Goal: Complete application form: Complete application form

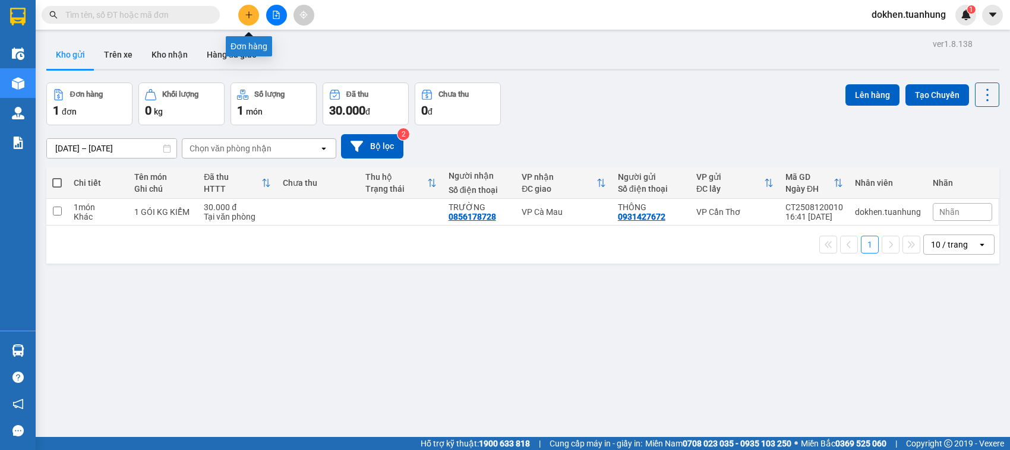
click at [249, 18] on icon "plus" at bounding box center [249, 15] width 8 height 8
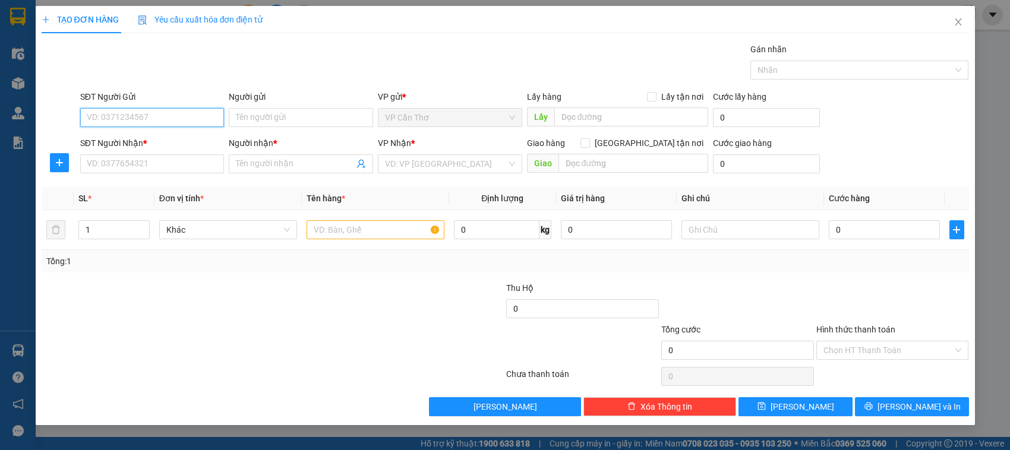
click at [184, 115] on input "SĐT Người Gửi" at bounding box center [152, 117] width 144 height 19
click at [159, 141] on div "0767938568 - CƯỜNG" at bounding box center [152, 141] width 130 height 13
type input "0767938568"
type input "CƯỜNG"
type input "0767938568"
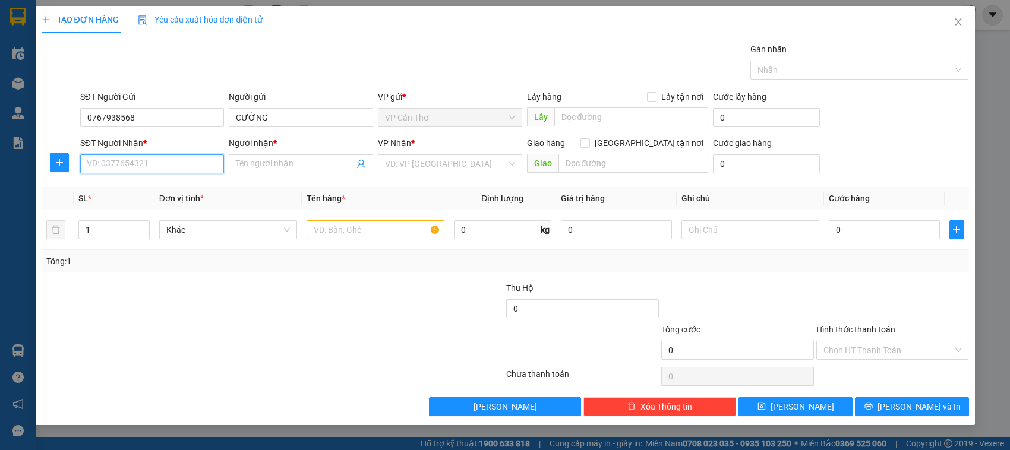
click at [156, 162] on input "SĐT Người Nhận *" at bounding box center [152, 163] width 144 height 19
type input "0944376441"
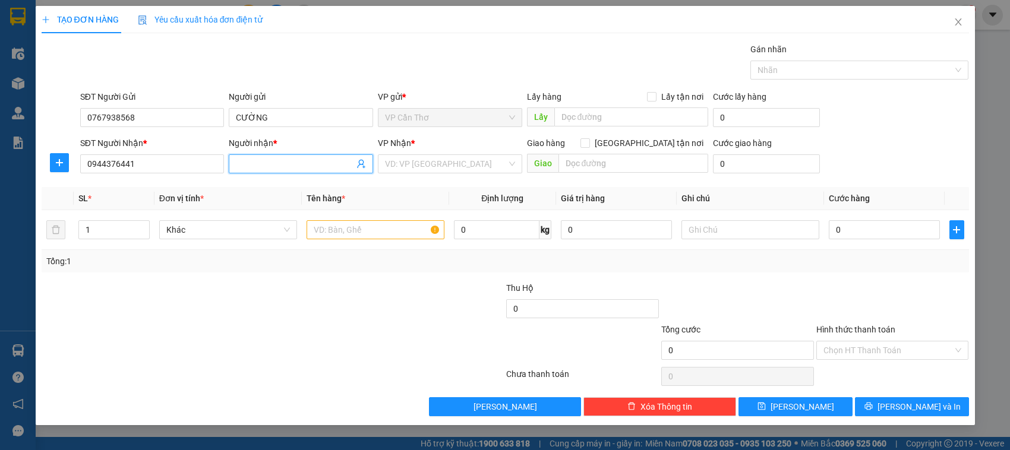
click at [248, 164] on input "Người nhận *" at bounding box center [295, 163] width 118 height 13
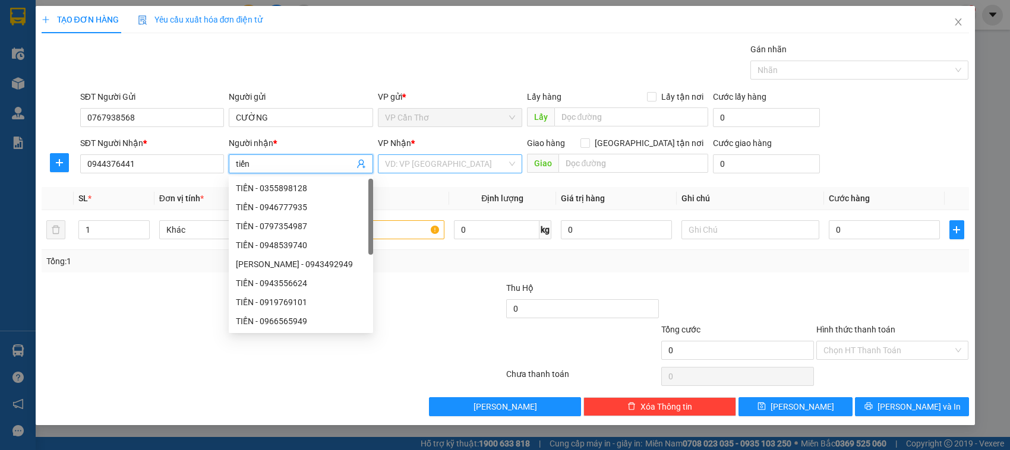
type input "tiến"
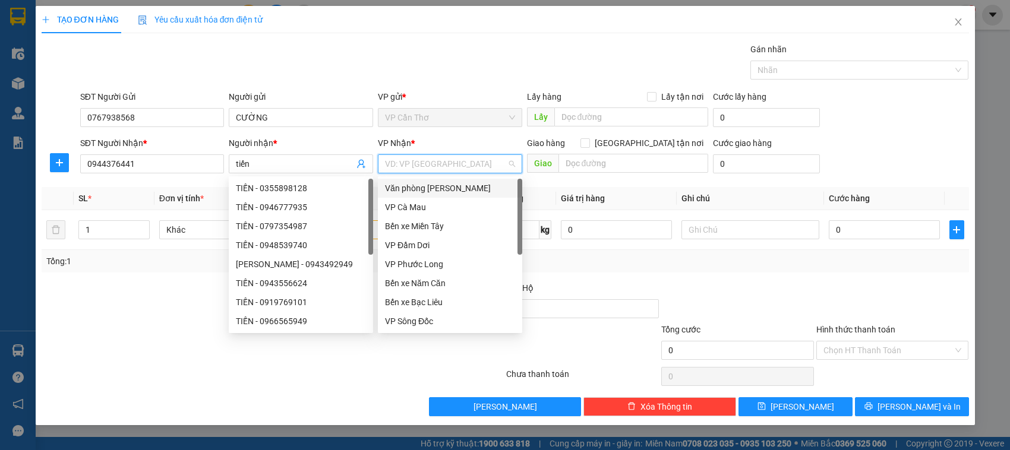
click at [422, 165] on input "search" at bounding box center [446, 164] width 122 height 18
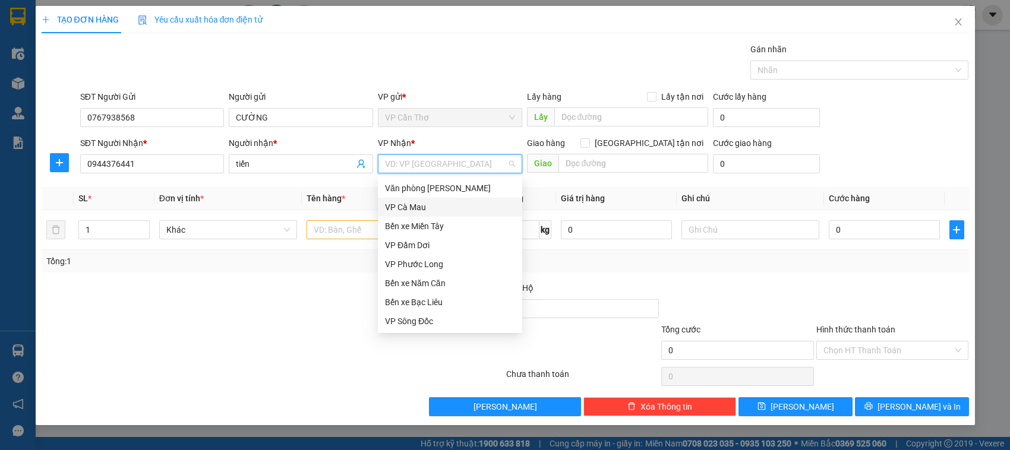
click at [415, 206] on div "VP Cà Mau" at bounding box center [450, 207] width 130 height 13
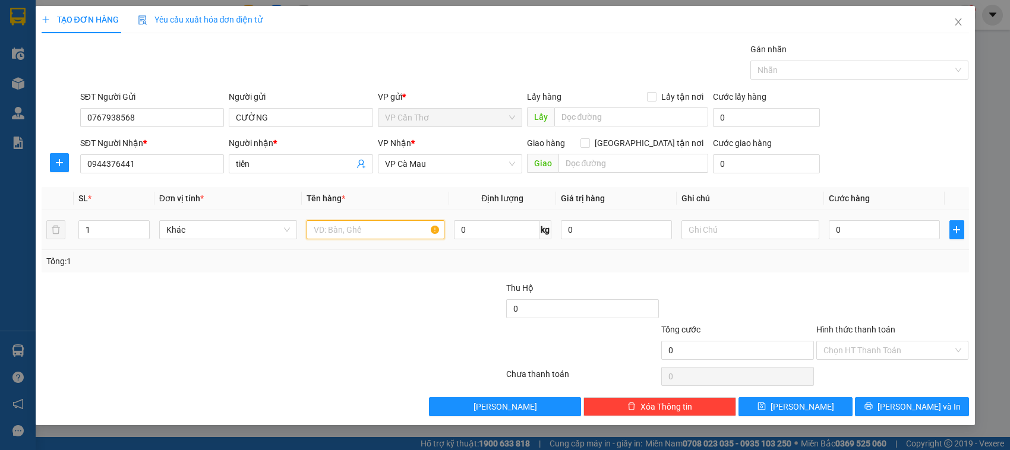
click at [328, 226] on input "text" at bounding box center [376, 229] width 138 height 19
type input "1 thùng kg kiểm"
click at [836, 228] on input "0" at bounding box center [884, 229] width 111 height 19
type input "3"
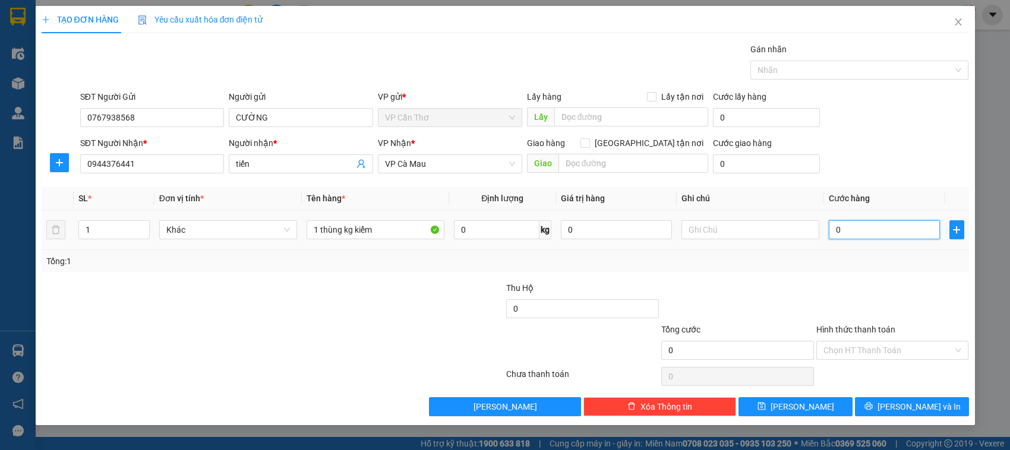
type input "3"
type input "30"
type input "300"
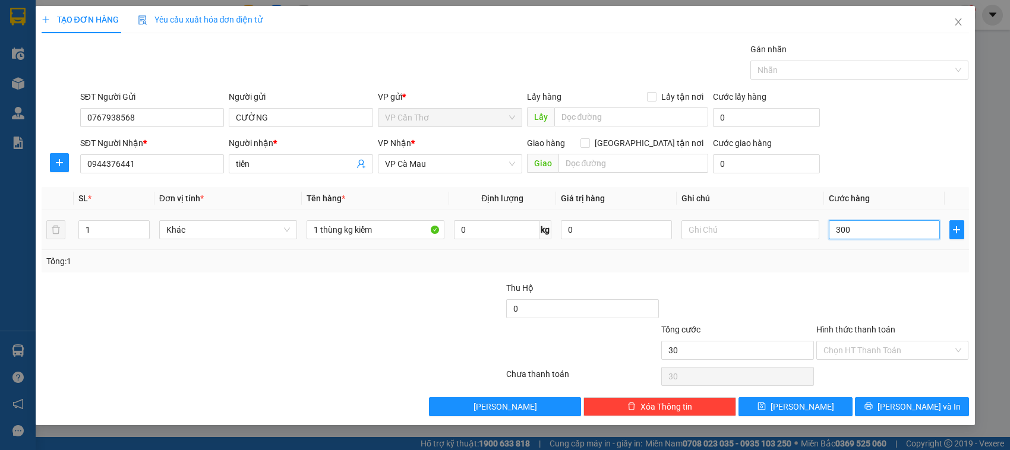
type input "300"
type input "3.000"
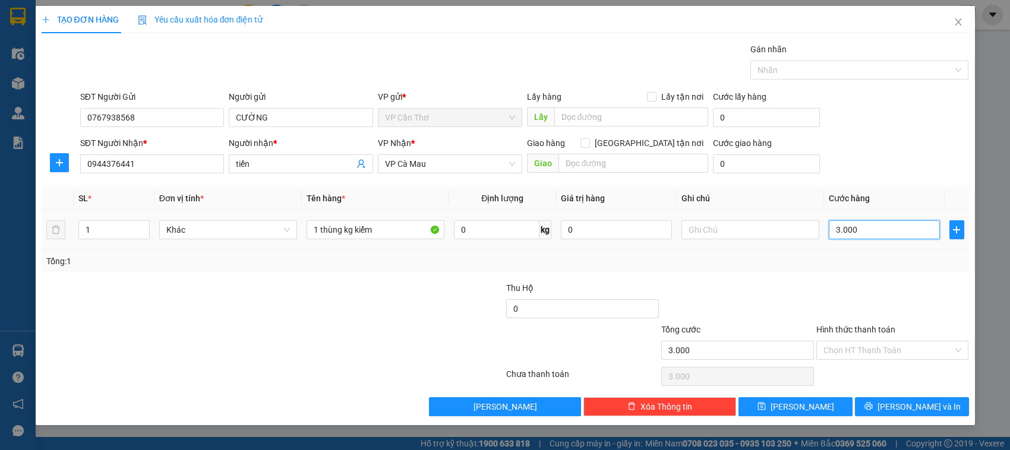
type input "30.000"
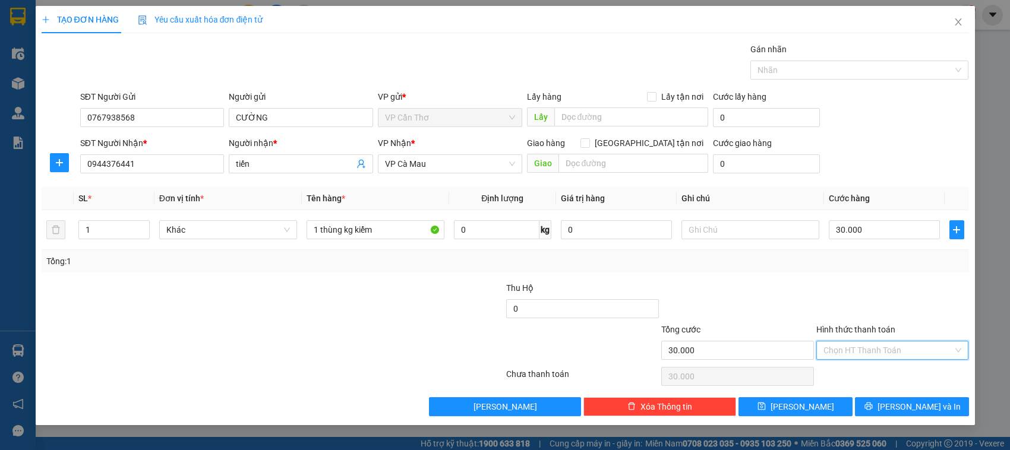
click at [858, 347] on input "Hình thức thanh toán" at bounding box center [888, 351] width 130 height 18
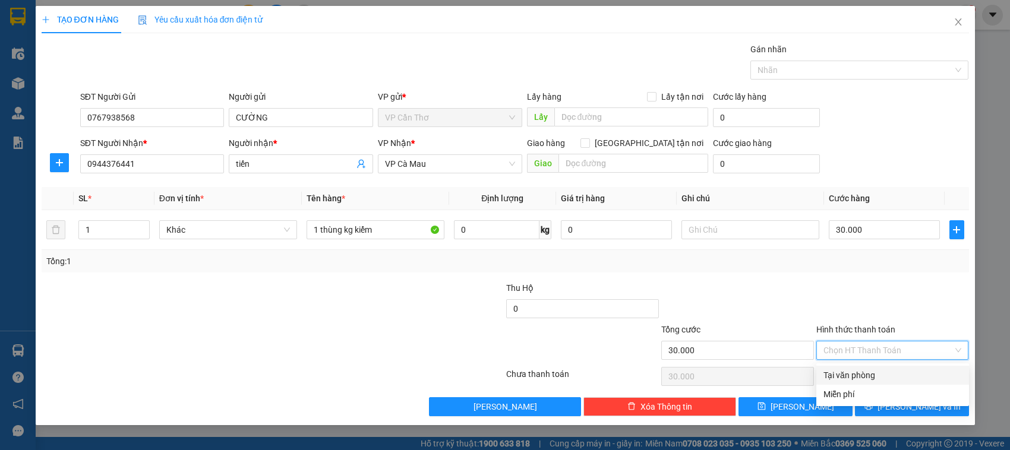
click at [860, 375] on div "Tại văn phòng" at bounding box center [892, 375] width 138 height 13
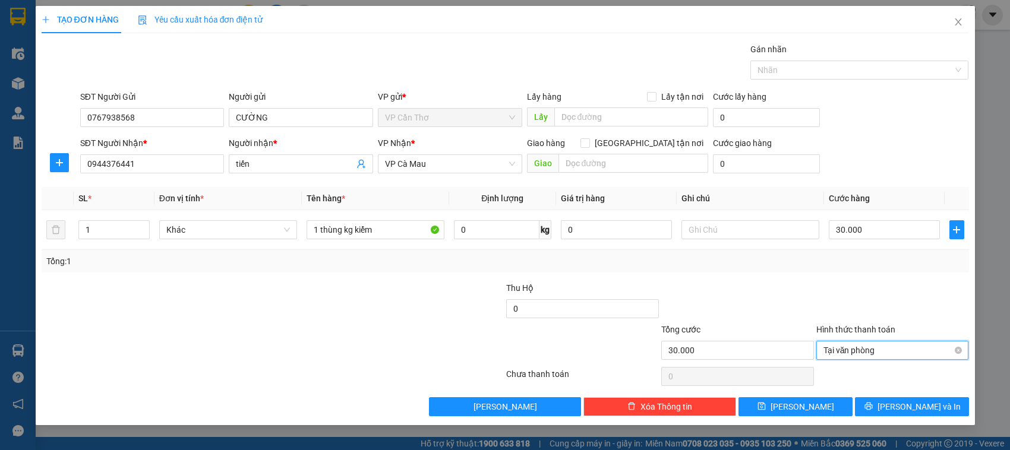
click at [896, 355] on span "Tại văn phòng" at bounding box center [892, 351] width 138 height 18
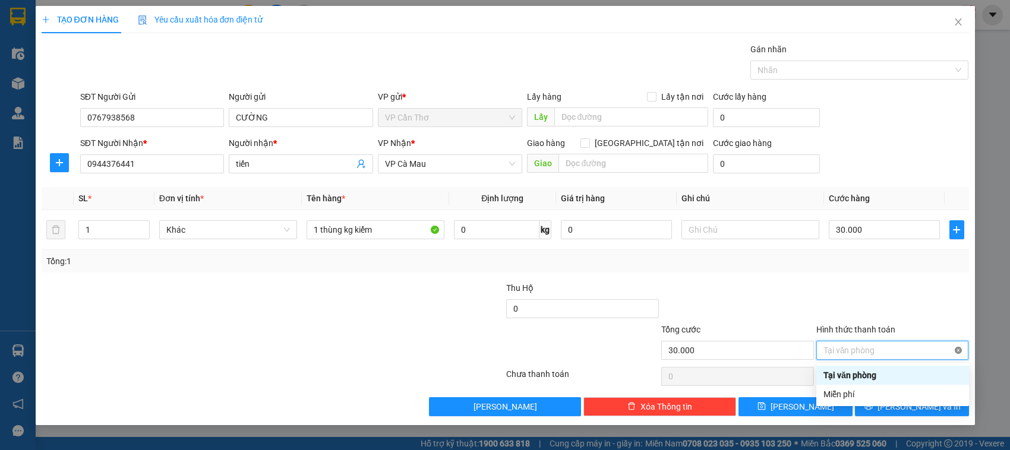
type input "30.000"
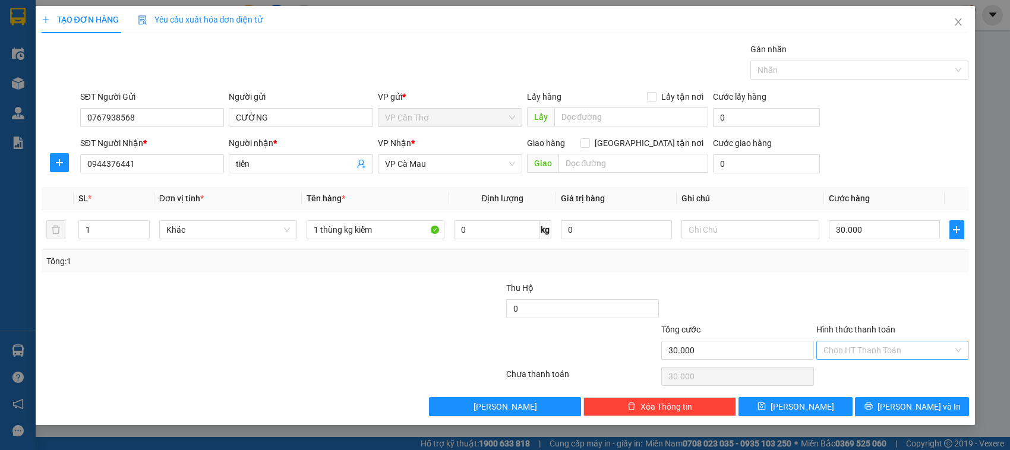
click at [870, 304] on div at bounding box center [892, 303] width 155 height 42
click at [877, 408] on button "Lưu và In" at bounding box center [912, 406] width 114 height 19
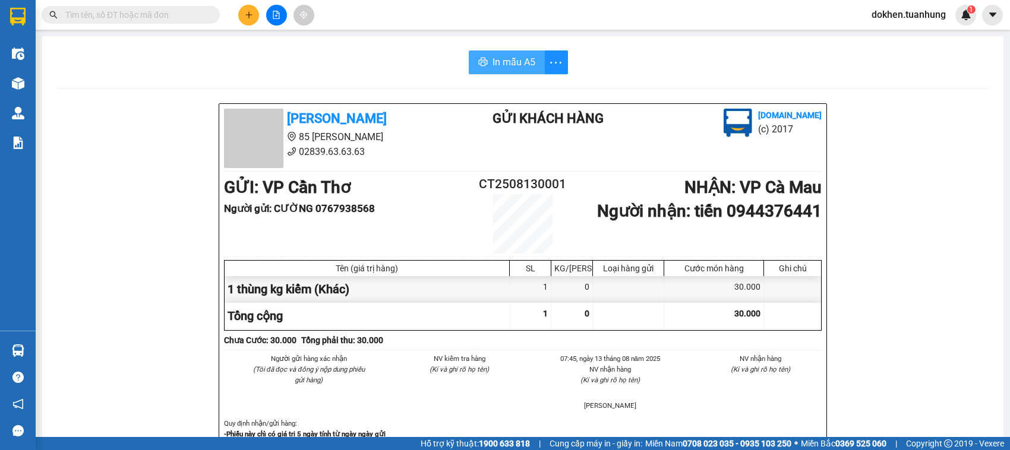
click at [497, 64] on span "In mẫu A5" at bounding box center [513, 62] width 43 height 15
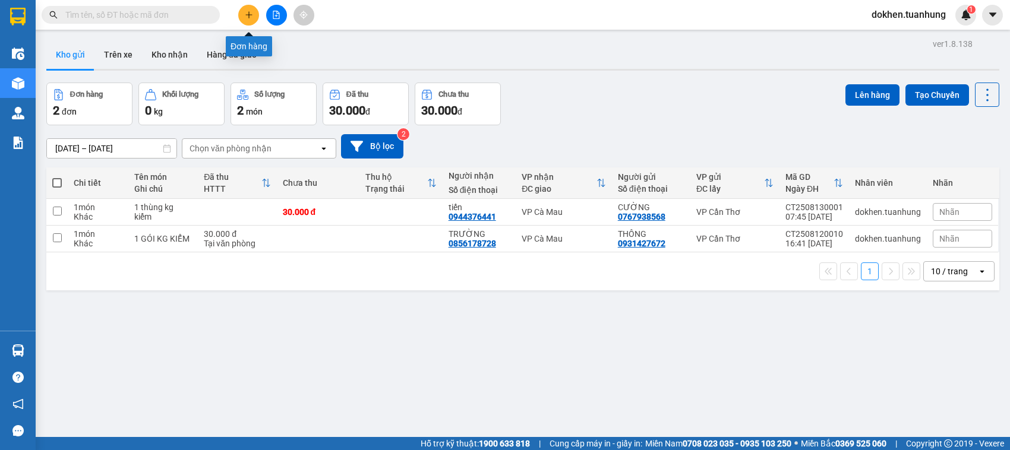
click at [247, 14] on icon "plus" at bounding box center [249, 15] width 8 height 8
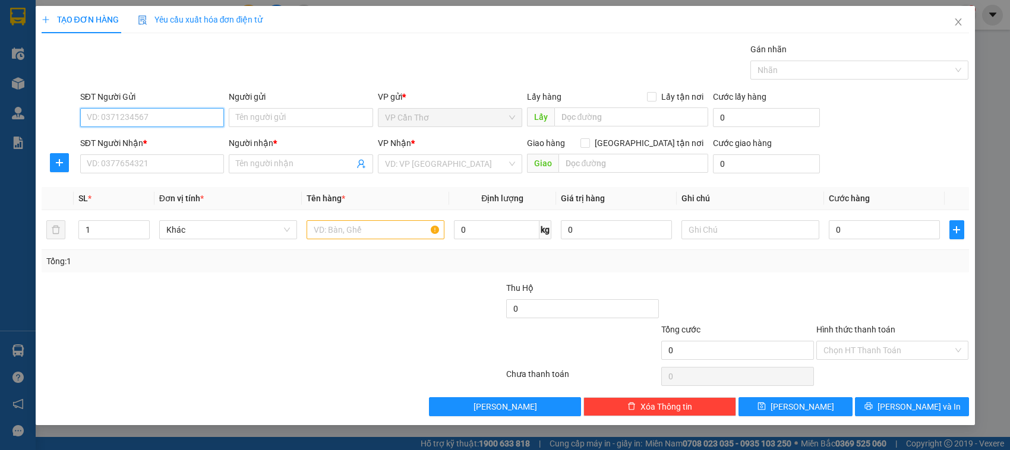
click at [199, 123] on input "SĐT Người Gửi" at bounding box center [152, 117] width 144 height 19
type input "0918807623"
click at [172, 143] on div "0918807623 - HẰNG" at bounding box center [152, 141] width 130 height 13
type input "HẰNG"
type input "0918807623"
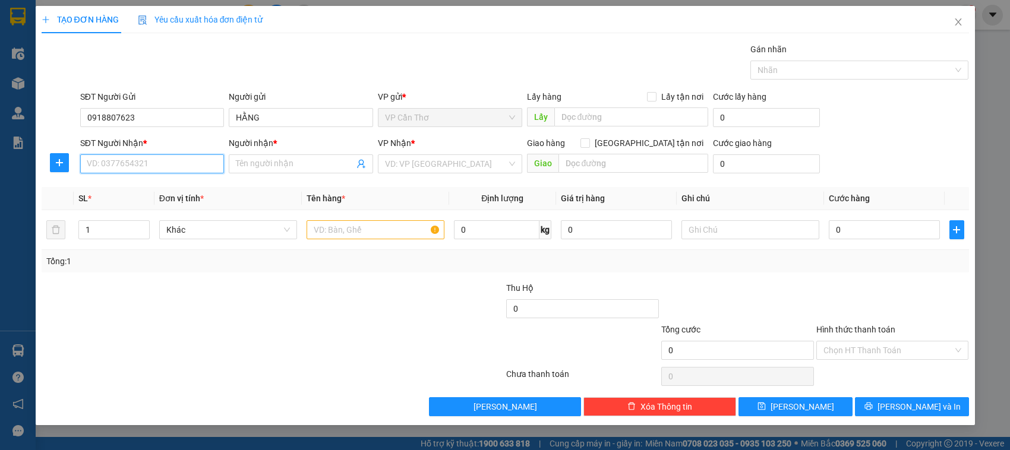
click at [166, 165] on input "SĐT Người Nhận *" at bounding box center [152, 163] width 144 height 19
click at [177, 203] on div "0943310552 - HỒNG ĐÀO" at bounding box center [152, 207] width 130 height 13
type input "0943310552"
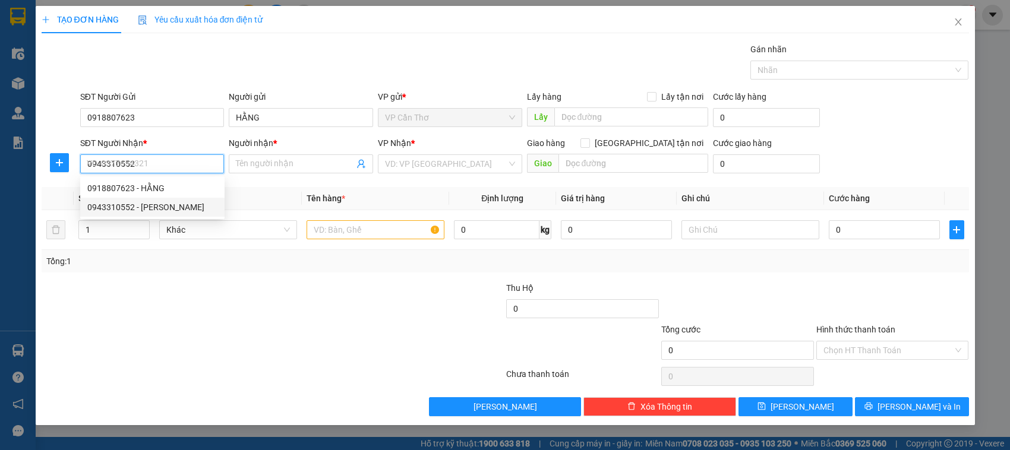
type input "[PERSON_NAME]"
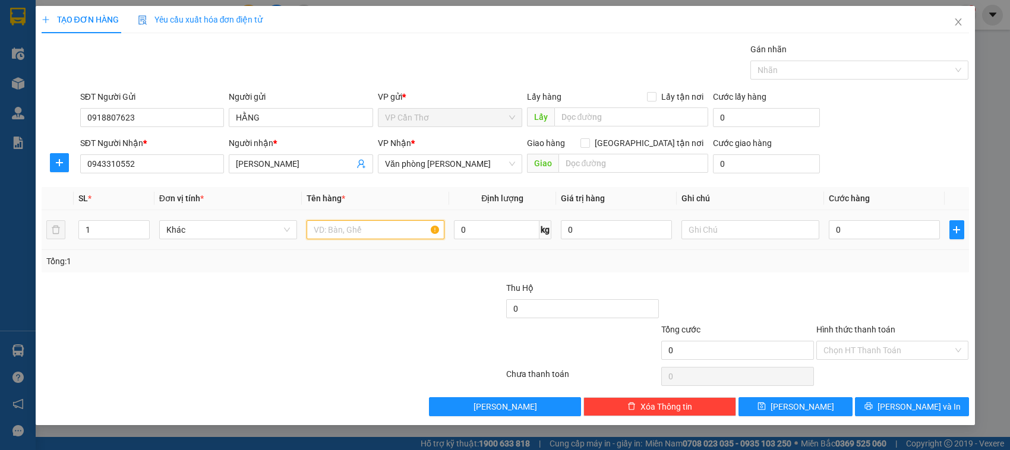
click at [323, 232] on input "text" at bounding box center [376, 229] width 138 height 19
type input "1 bọc kg kiểm"
click at [841, 229] on input "0" at bounding box center [884, 229] width 111 height 19
type input "3"
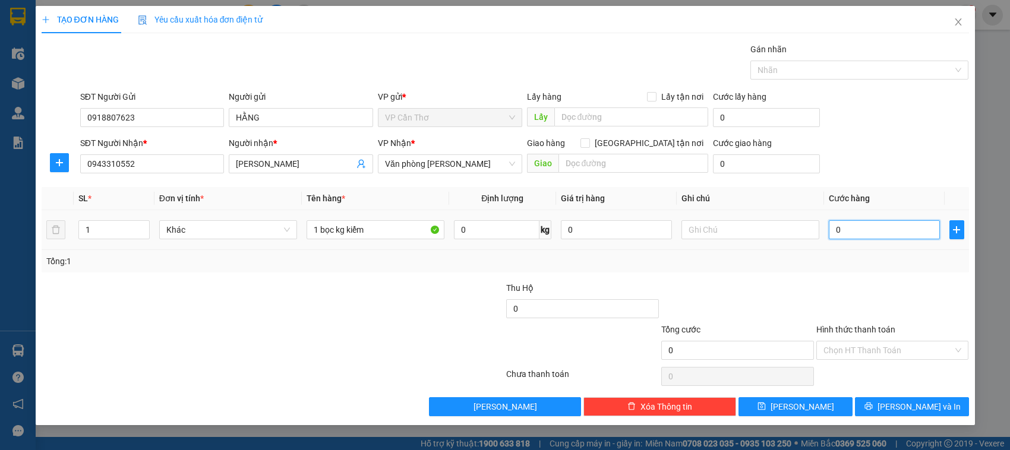
type input "3"
type input "30"
type input "300"
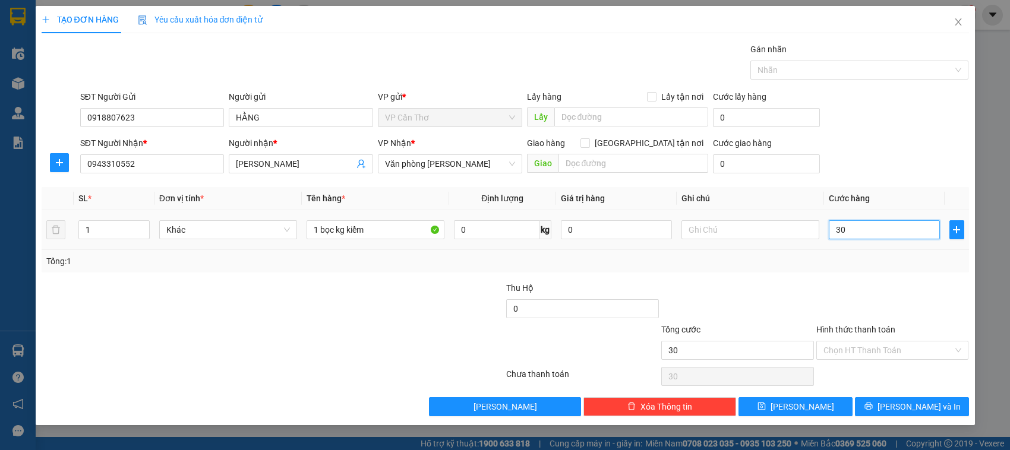
type input "300"
type input "3.000"
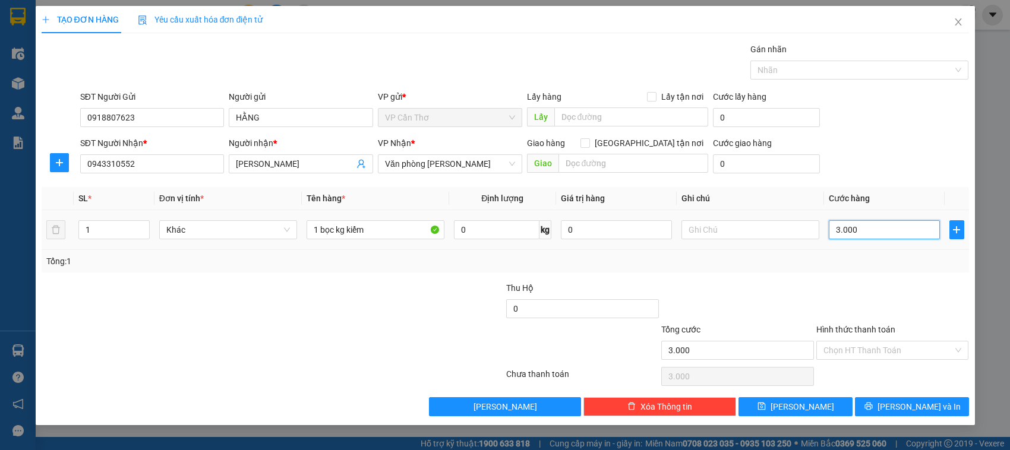
type input "30.000"
click at [842, 349] on input "Hình thức thanh toán" at bounding box center [888, 351] width 130 height 18
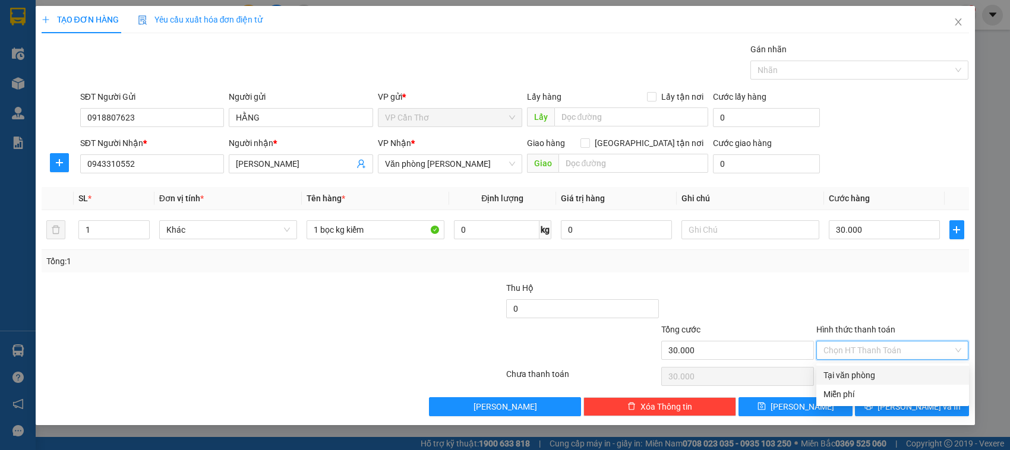
click at [844, 369] on div "Tại văn phòng" at bounding box center [892, 375] width 138 height 13
type input "0"
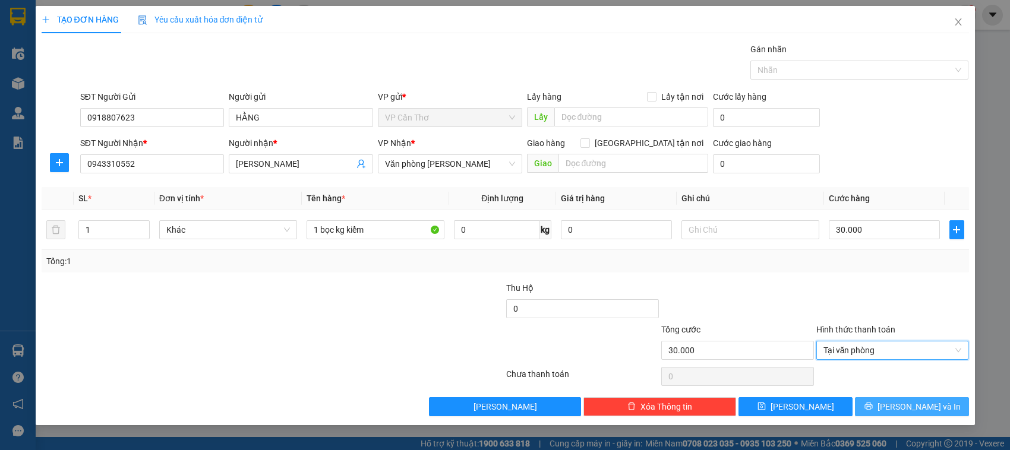
click at [865, 411] on button "Lưu và In" at bounding box center [912, 406] width 114 height 19
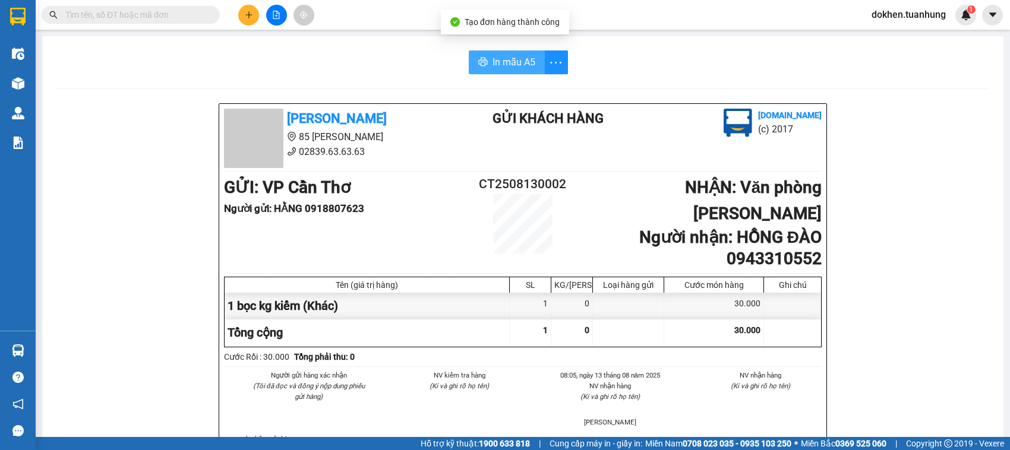
click at [524, 63] on span "In mẫu A5" at bounding box center [513, 62] width 43 height 15
